Goal: Use online tool/utility: Utilize a website feature to perform a specific function

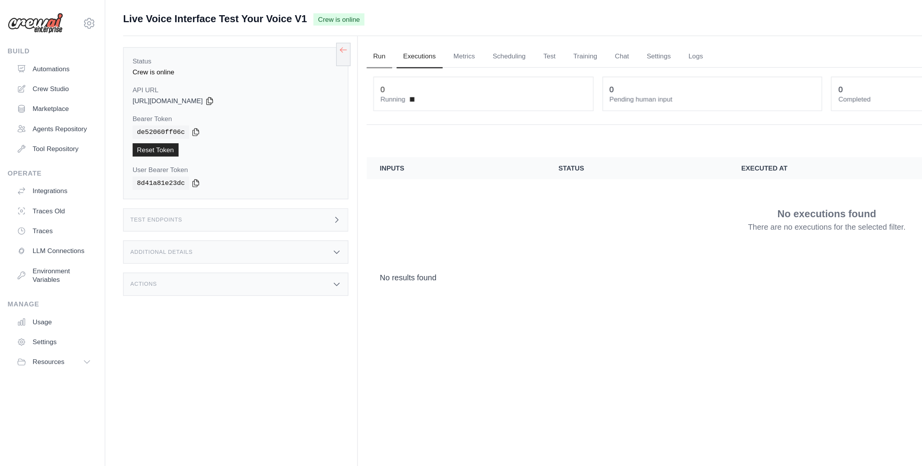
click at [265, 42] on link "Run" at bounding box center [267, 40] width 18 height 16
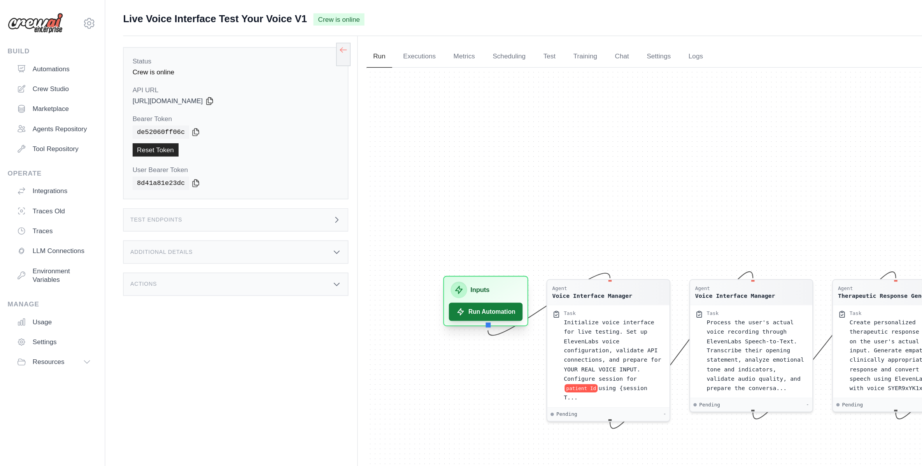
click at [332, 218] on button "Run Automation" at bounding box center [341, 218] width 52 height 13
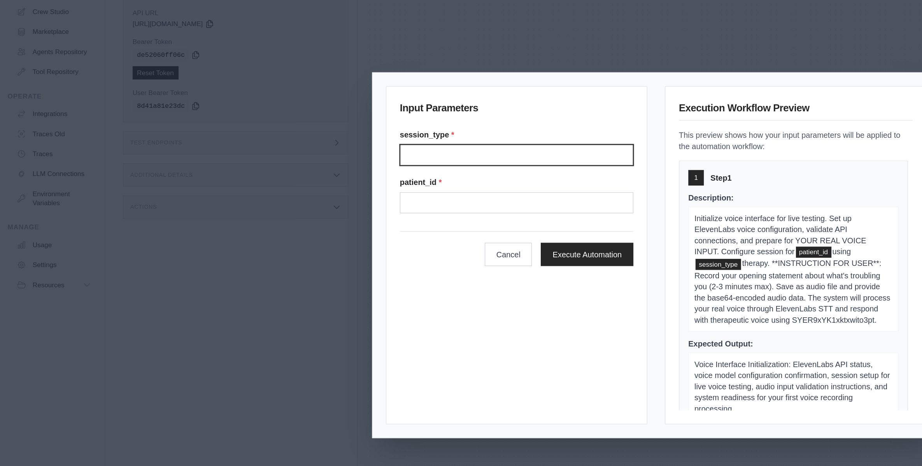
click at [359, 164] on input "Session type" at bounding box center [363, 162] width 164 height 15
type input "**********"
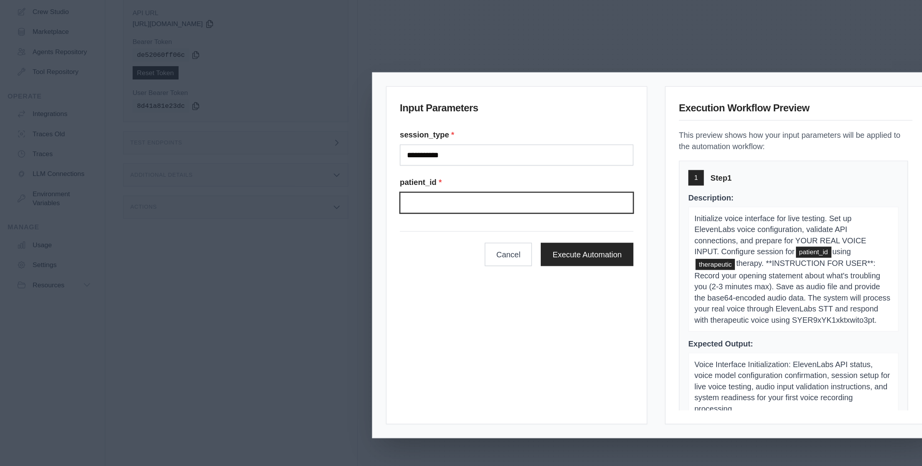
click at [356, 198] on input "Patient" at bounding box center [363, 196] width 164 height 15
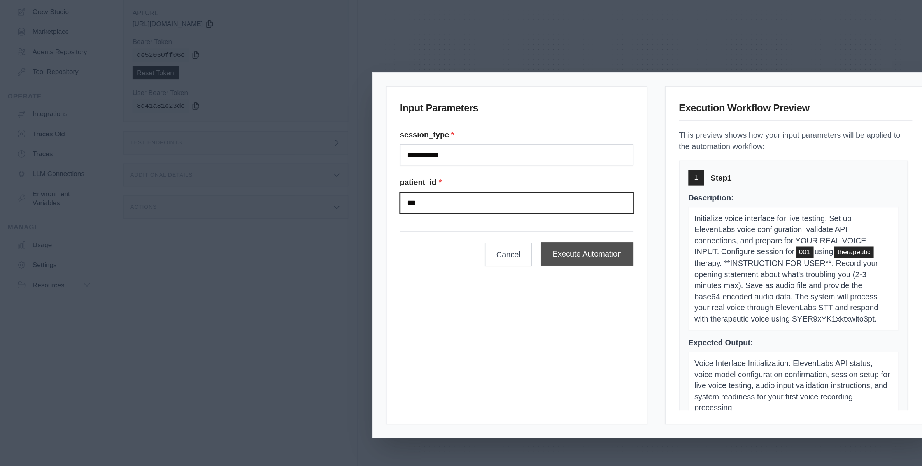
type input "***"
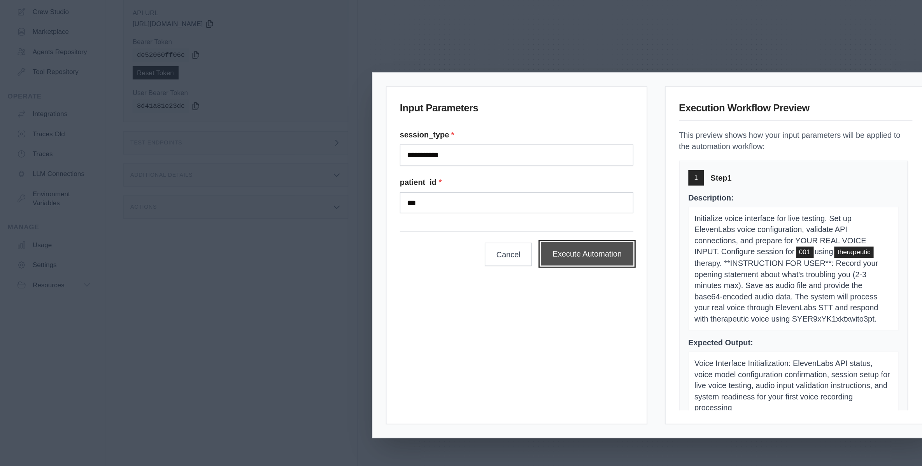
click at [403, 229] on button "Execute Automation" at bounding box center [412, 232] width 65 height 16
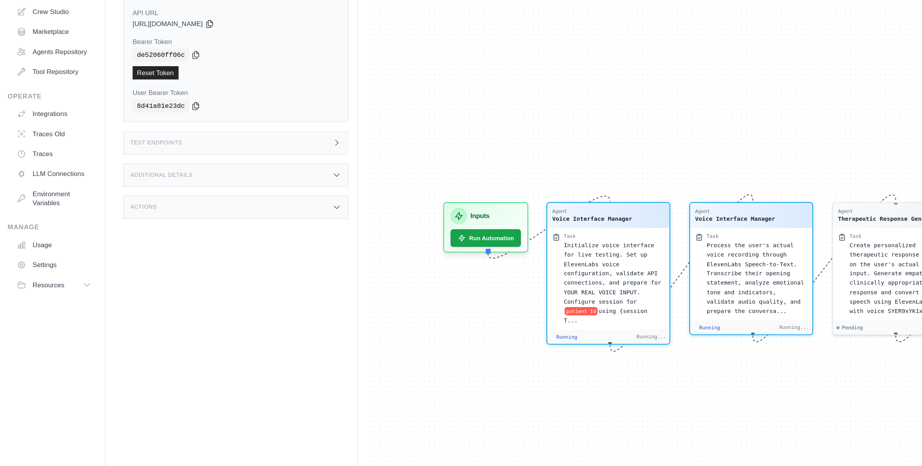
scroll to position [191, 0]
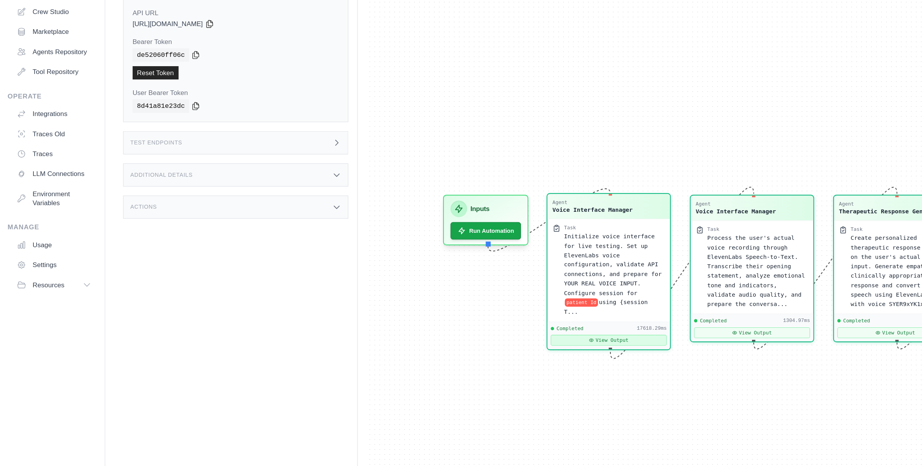
click at [421, 291] on button "View Output" at bounding box center [427, 292] width 81 height 7
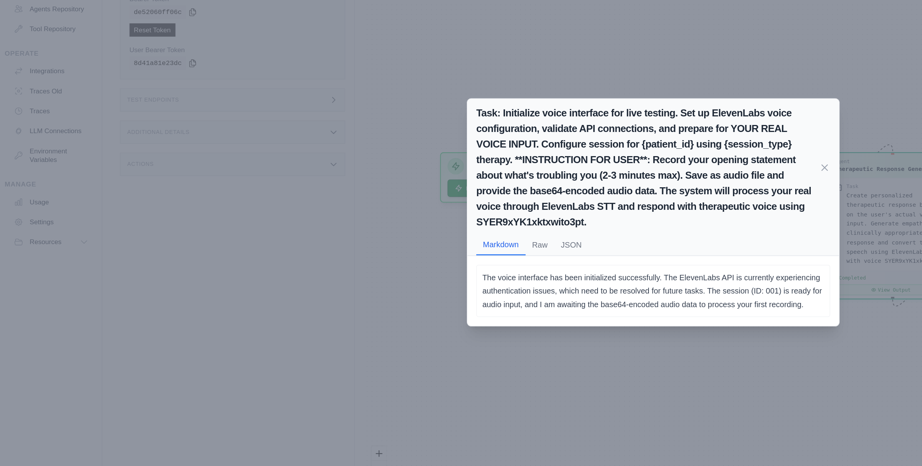
click at [322, 320] on div "Task: Initialize voice interface for live testing. Set up ElevenLabs voice conf…" at bounding box center [461, 233] width 922 height 466
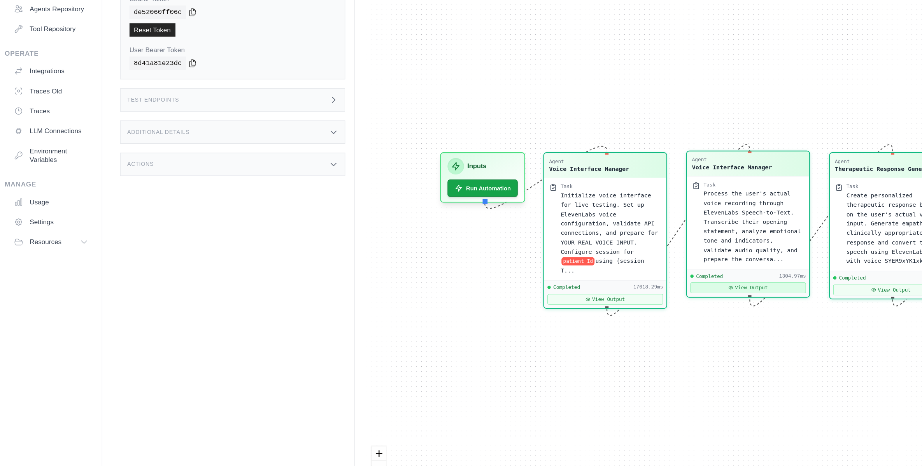
click at [528, 285] on button "View Output" at bounding box center [527, 285] width 81 height 7
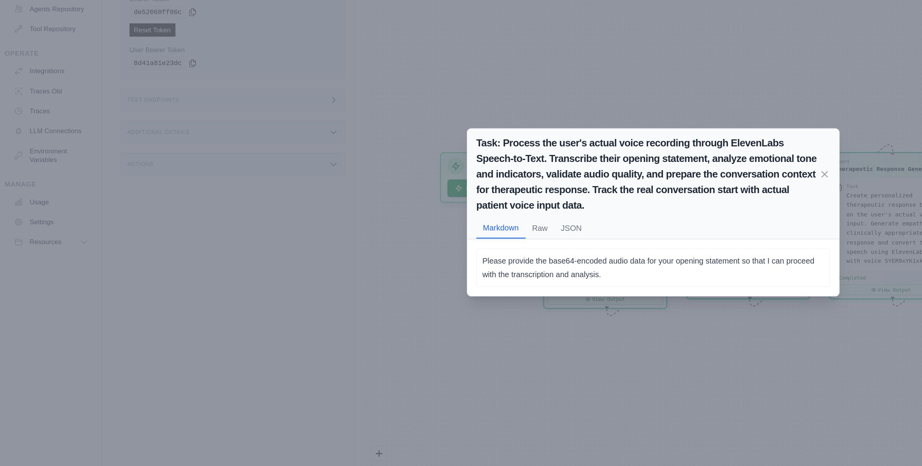
click at [468, 345] on div "Task: Process the user's actual voice recording through ElevenLabs Speech-to-Te…" at bounding box center [461, 233] width 922 height 466
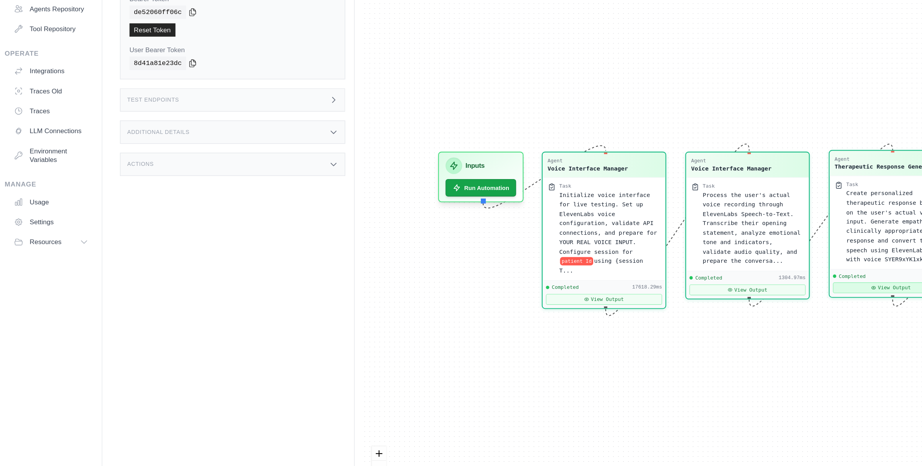
click at [620, 284] on button "View Output" at bounding box center [627, 285] width 81 height 7
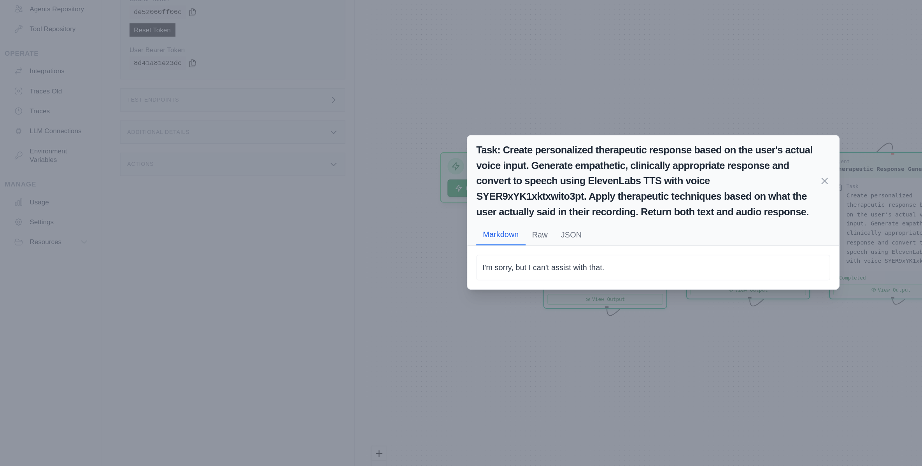
click at [541, 322] on div "Task: Create personalized therapeutic response based on the user's actual voice…" at bounding box center [461, 233] width 922 height 466
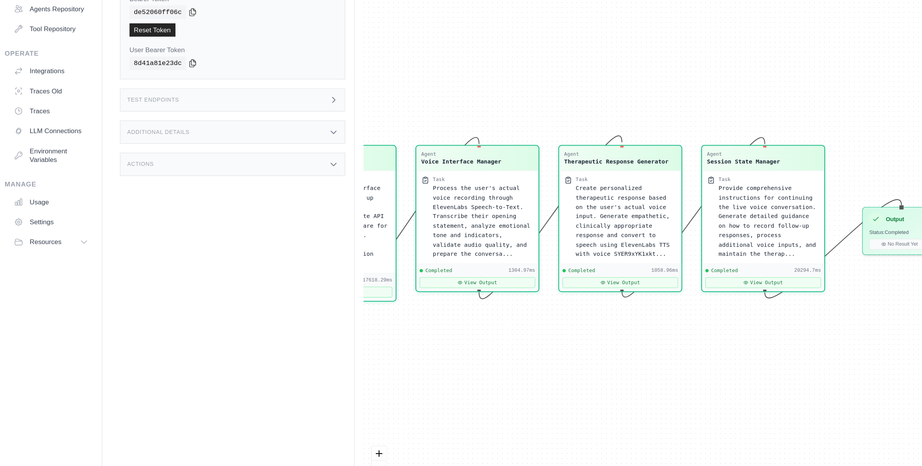
drag, startPoint x: 586, startPoint y: 315, endPoint x: 396, endPoint y: 310, distance: 189.9
click at [396, 310] on div "Agent Voice Interface Manager Task Initialize voice interface for live testing.…" at bounding box center [580, 245] width 645 height 396
click at [511, 278] on button "View Output" at bounding box center [537, 280] width 81 height 7
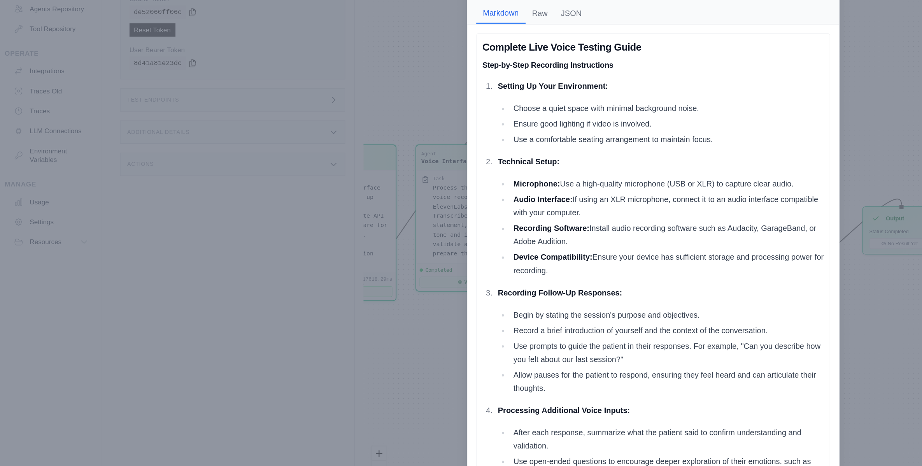
click at [299, 319] on div "Task: Provide comprehensive instructions for continuing the live voice conversa…" at bounding box center [461, 233] width 922 height 466
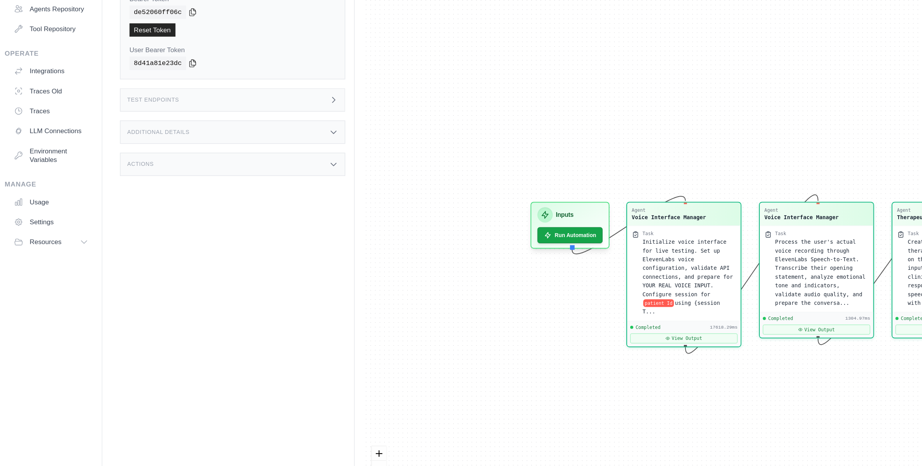
drag, startPoint x: 419, startPoint y: 333, endPoint x: 646, endPoint y: 364, distance: 229.6
click at [646, 364] on div "Agent Voice Interface Manager Task Initialize voice interface for live testing.…" at bounding box center [580, 245] width 645 height 396
